Goal: Check status: Check status

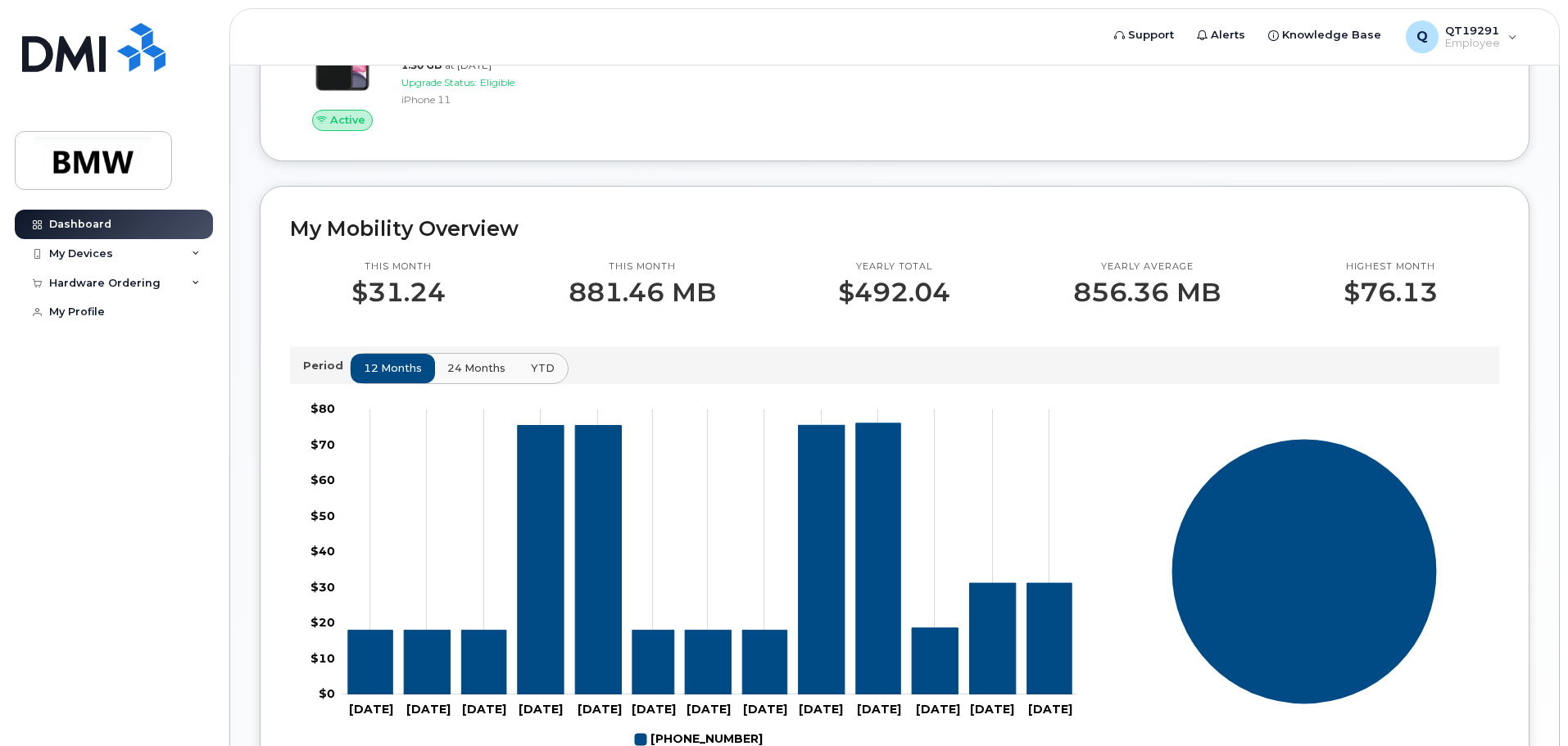
scroll to position [409, 0]
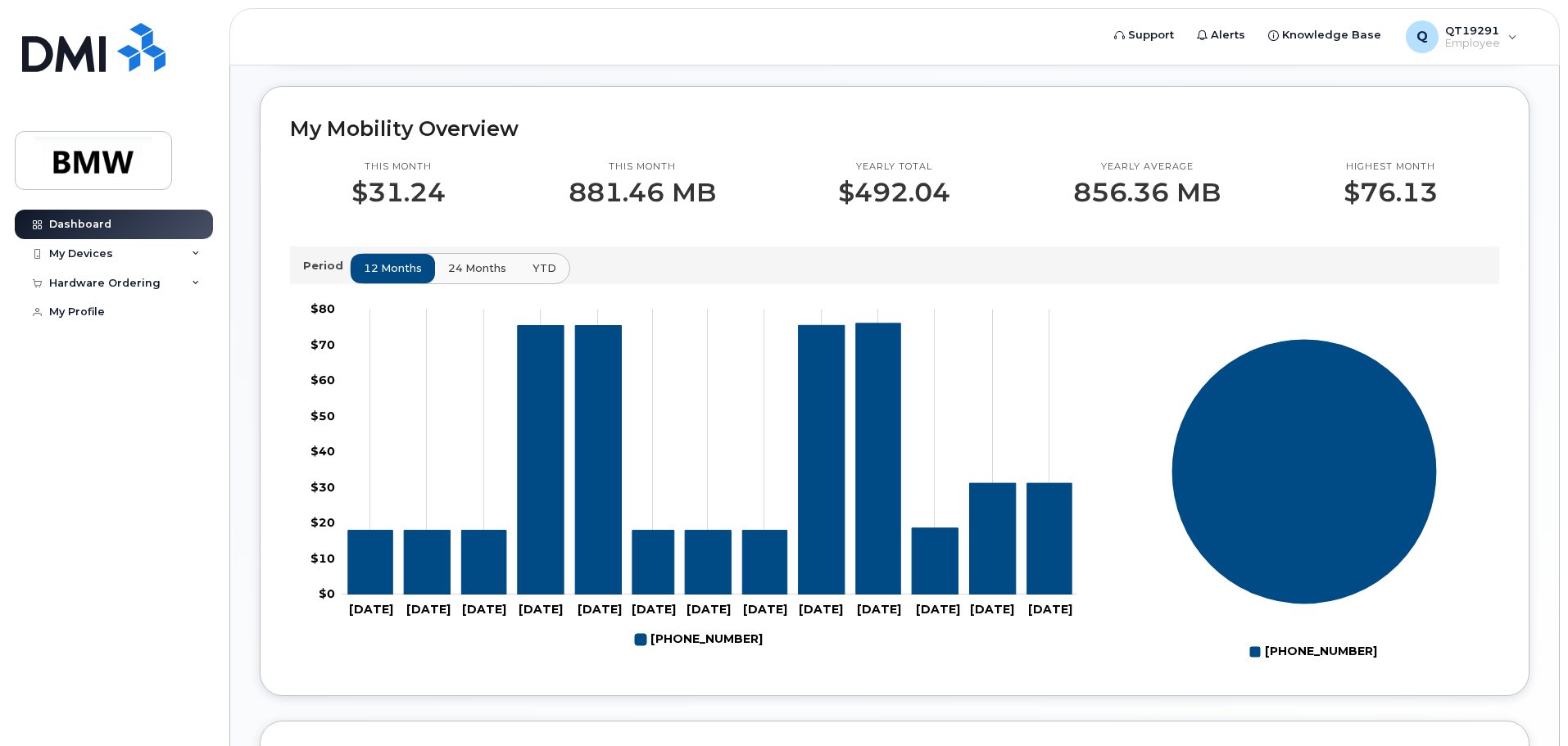
click at [475, 276] on span "24 months" at bounding box center [477, 268] width 58 height 16
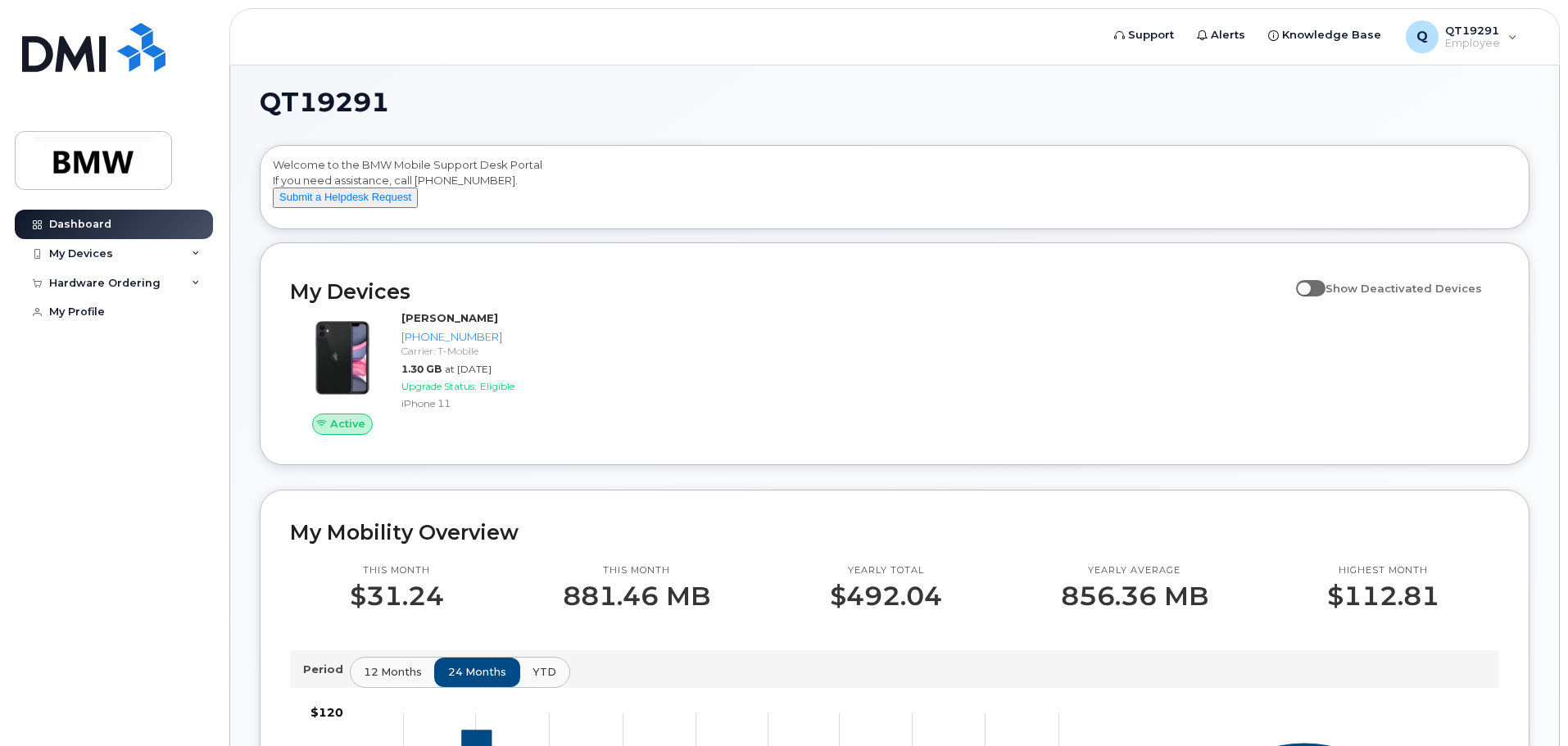
scroll to position [0, 0]
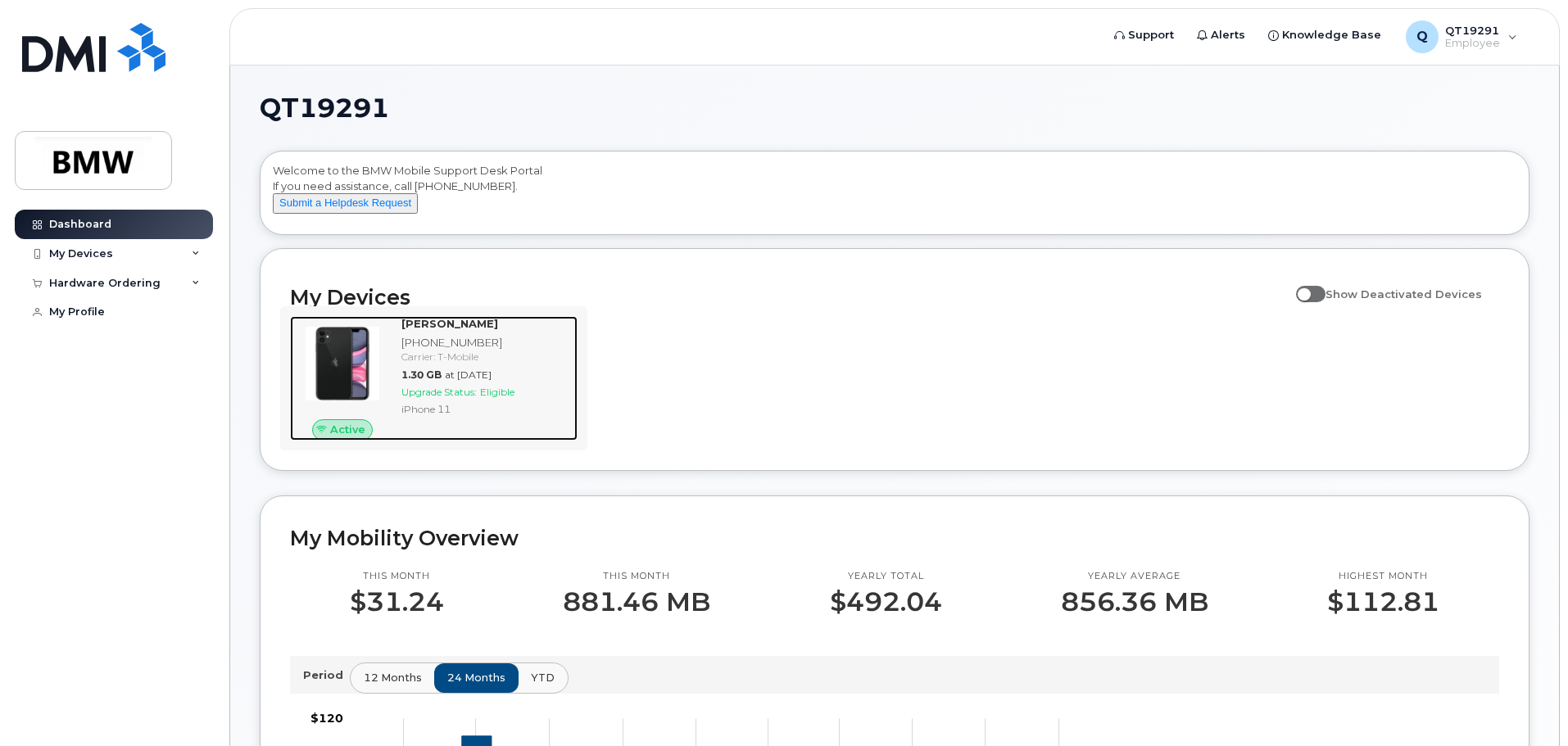
click at [356, 362] on img at bounding box center [343, 364] width 79 height 79
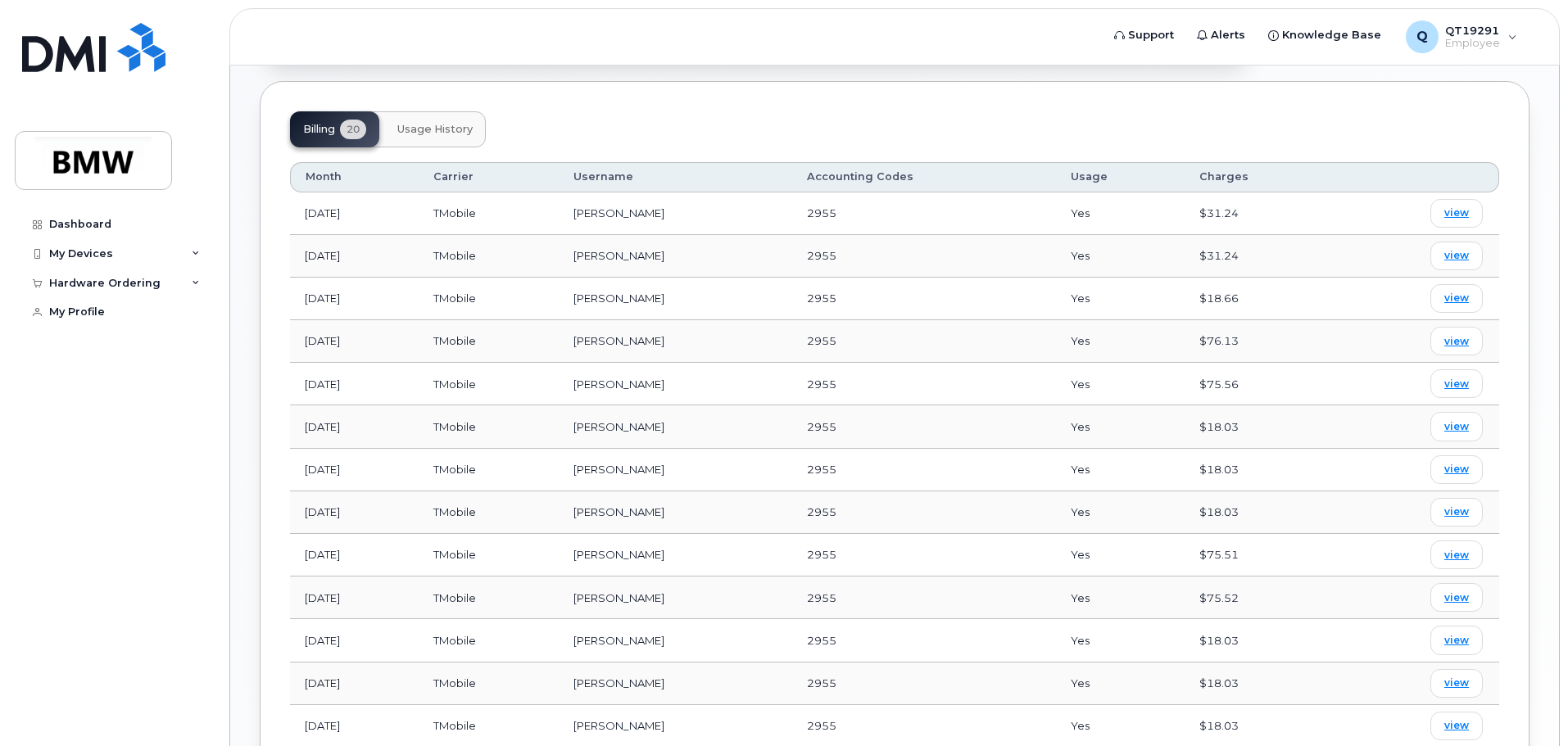
scroll to position [655, 0]
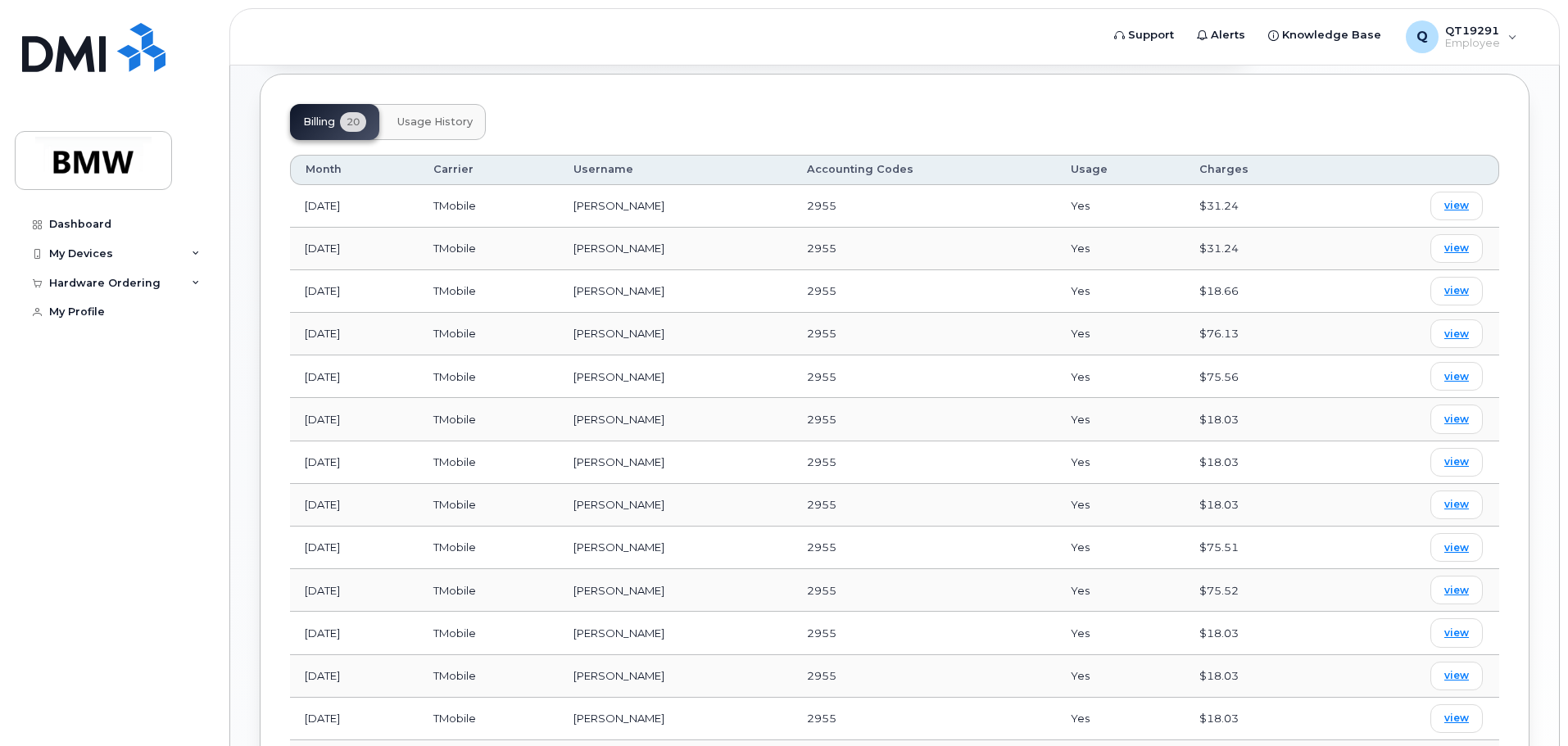
click at [444, 116] on span "Usage History" at bounding box center [435, 122] width 75 height 13
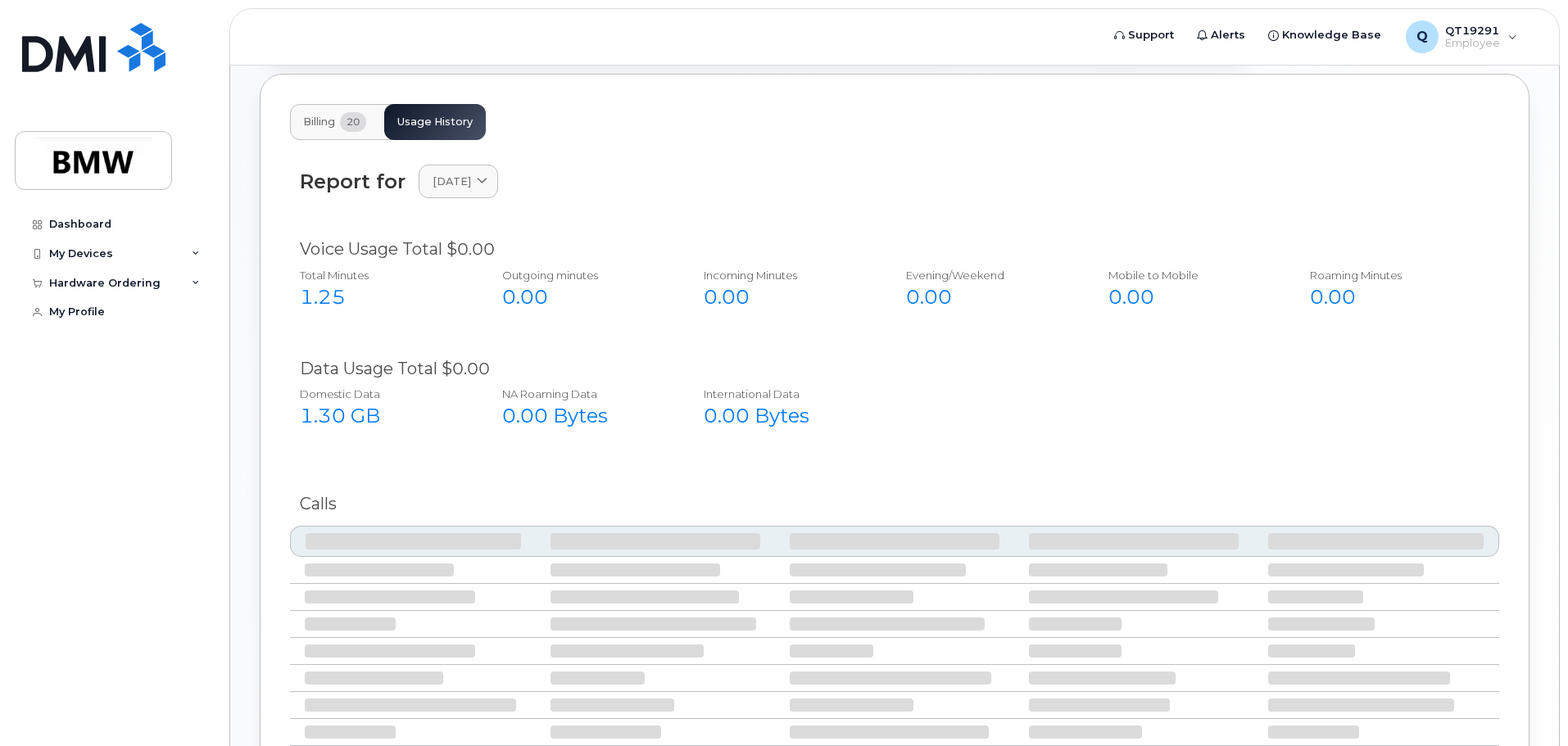
scroll to position [618, 0]
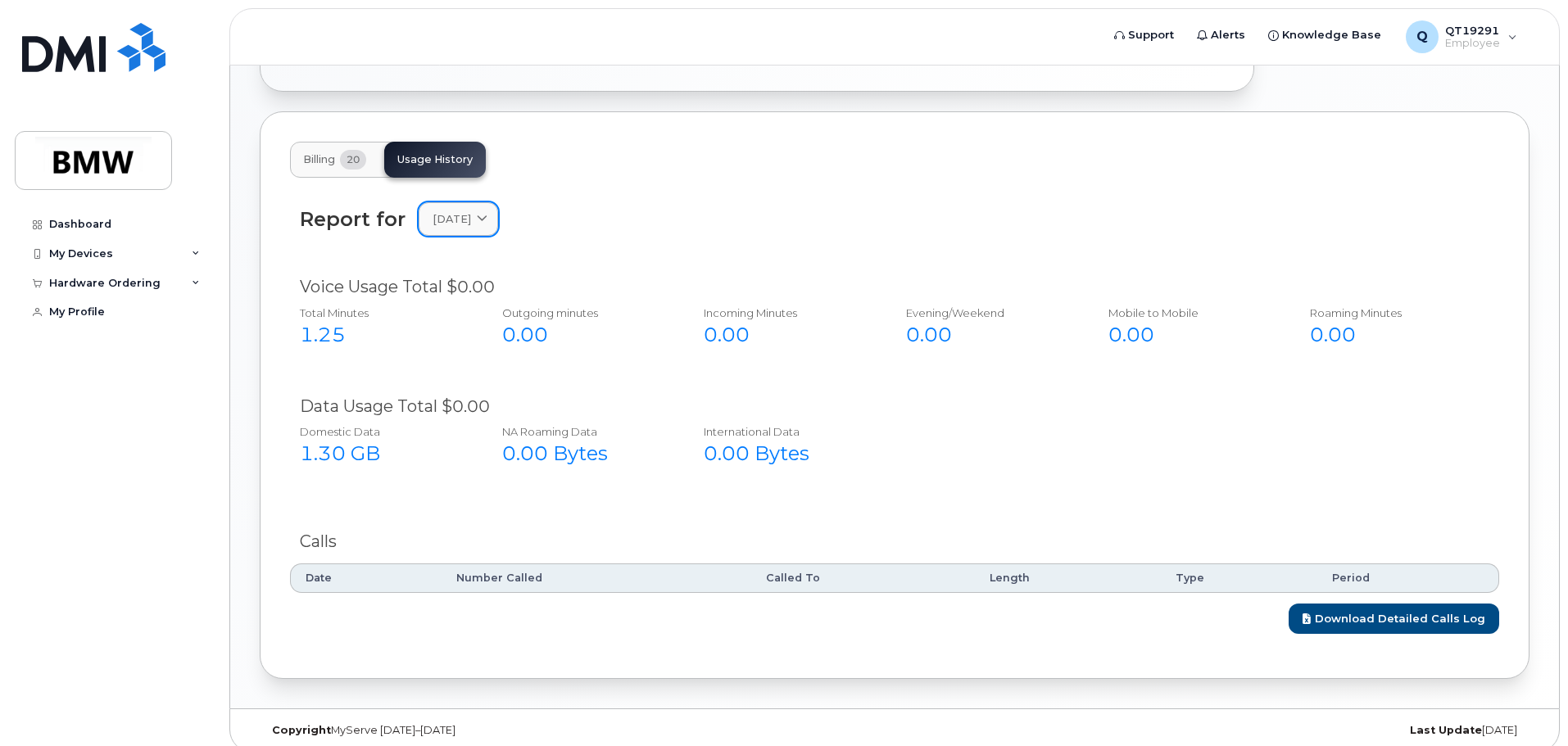
click at [489, 211] on span at bounding box center [482, 219] width 16 height 16
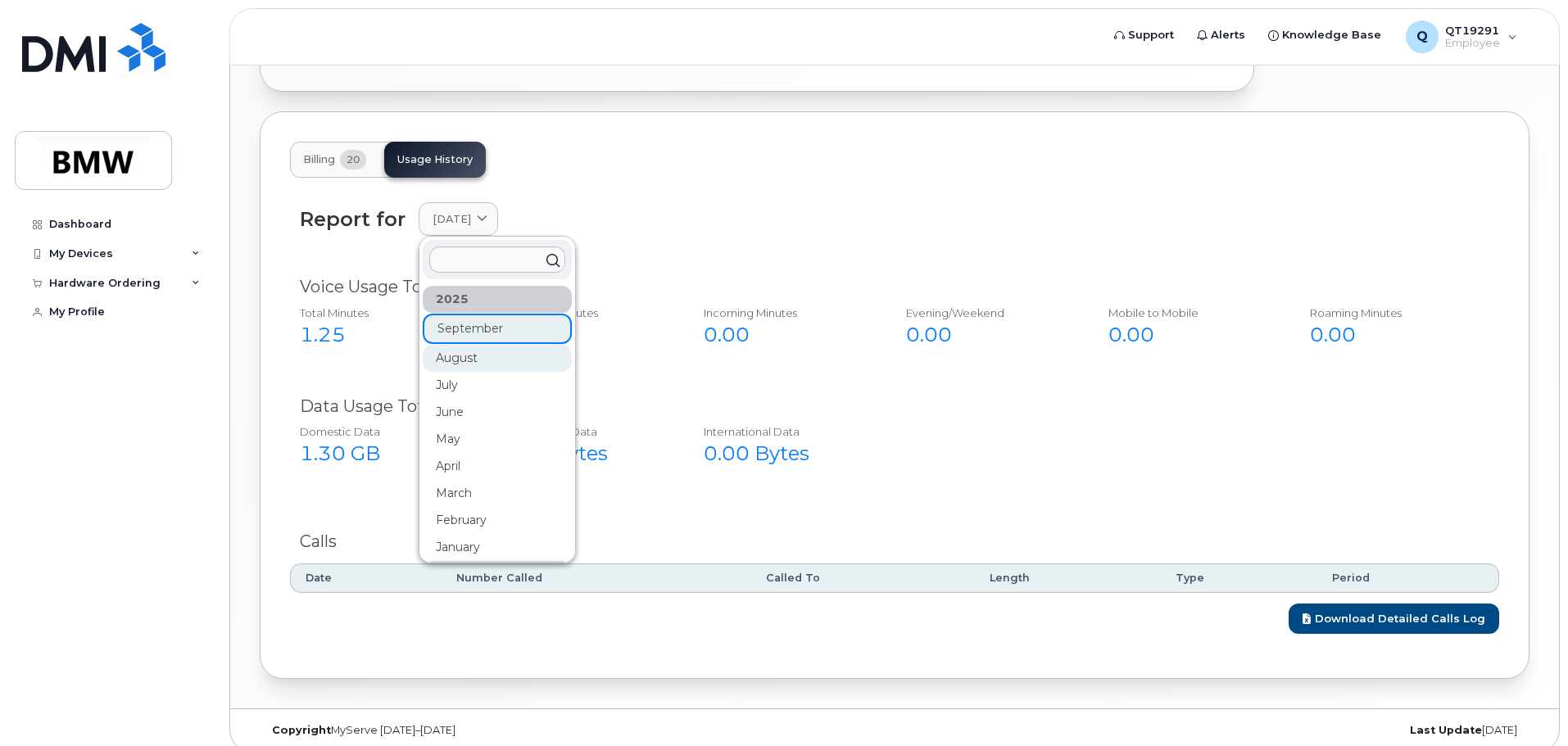
click at [485, 345] on div "August" at bounding box center [496, 358] width 149 height 27
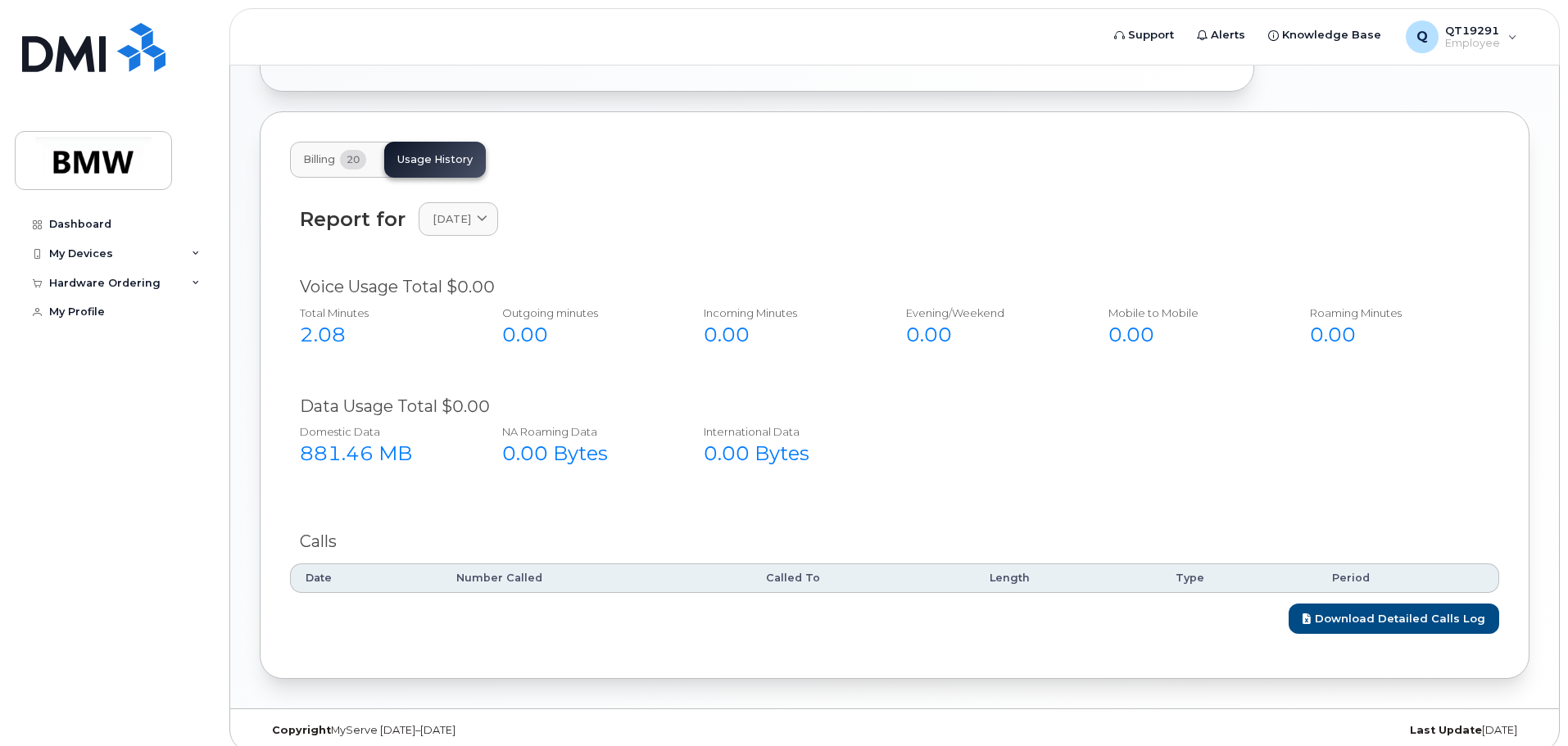
click at [337, 148] on button "Billing 20" at bounding box center [334, 159] width 89 height 36
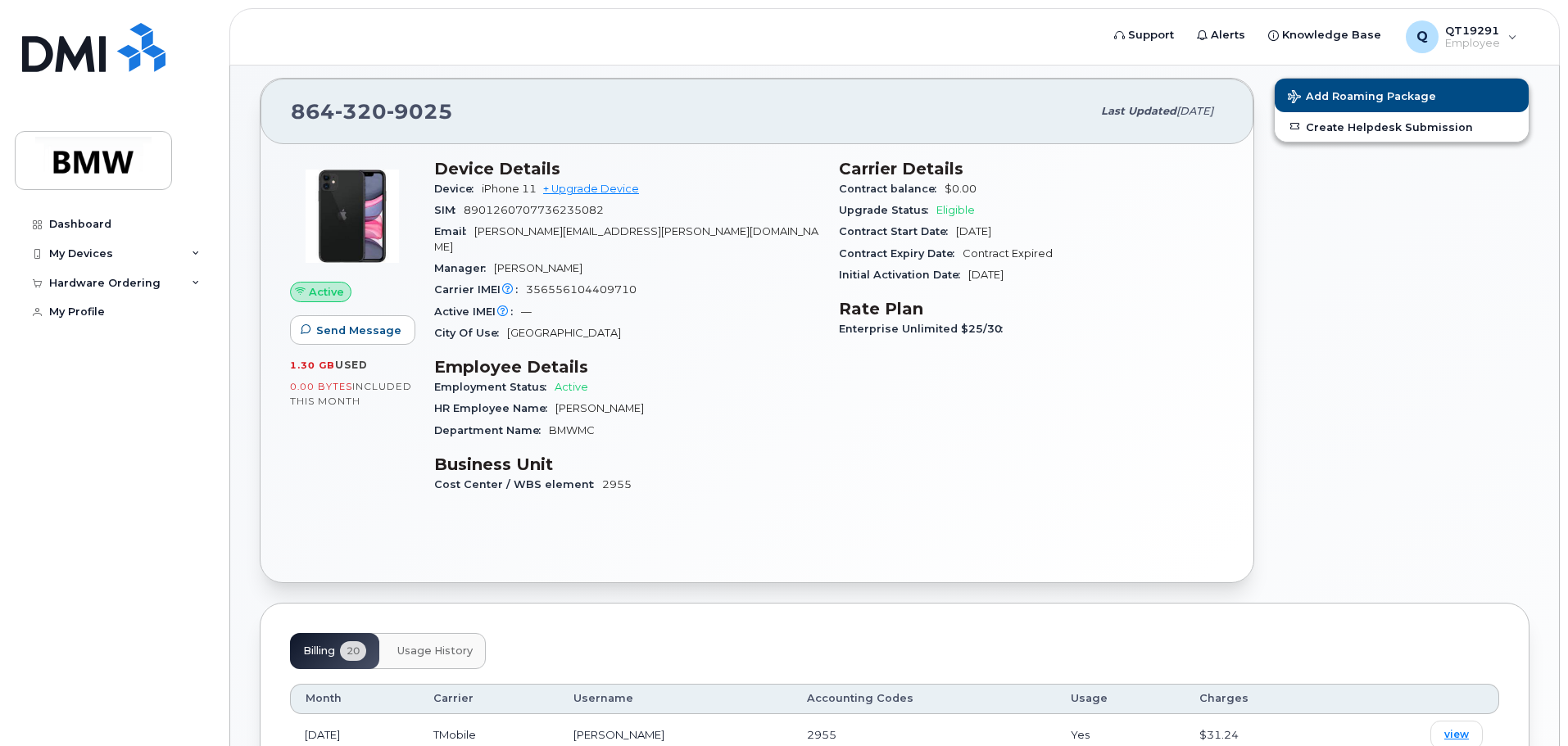
scroll to position [0, 0]
